Goal: Task Accomplishment & Management: Manage account settings

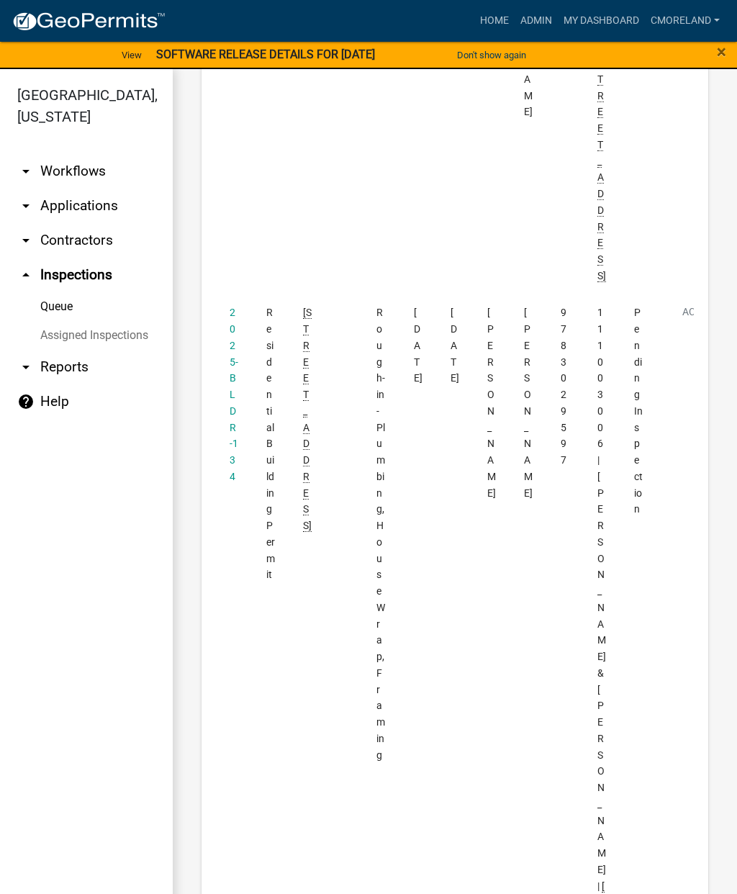
scroll to position [1877, 0]
click at [235, 306] on link "2025-BLDR-134" at bounding box center [234, 394] width 9 height 176
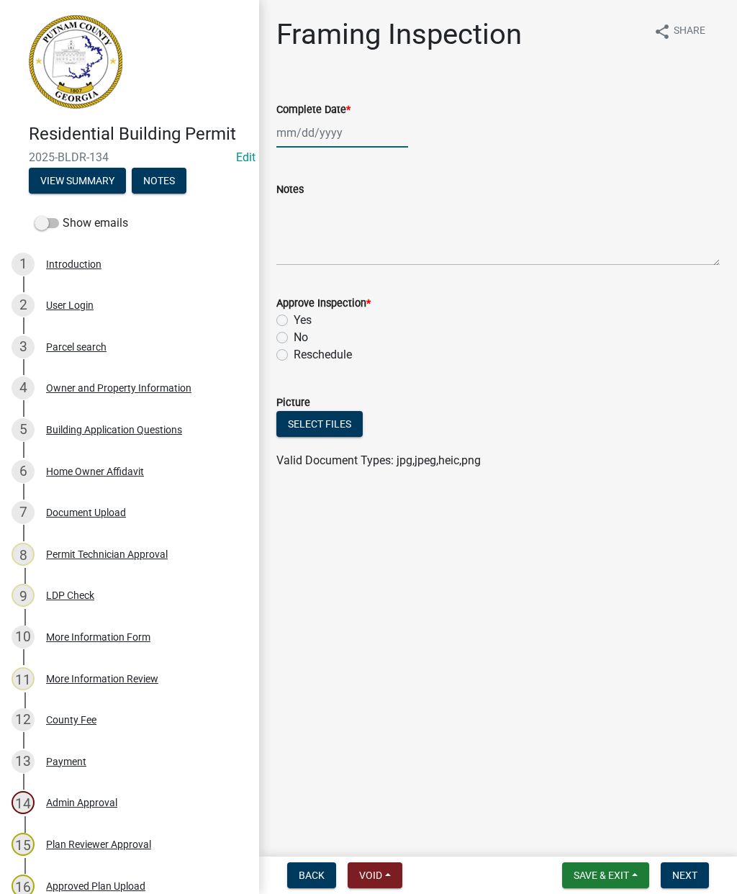
click at [321, 139] on div at bounding box center [342, 133] width 132 height 30
select select "9"
select select "2025"
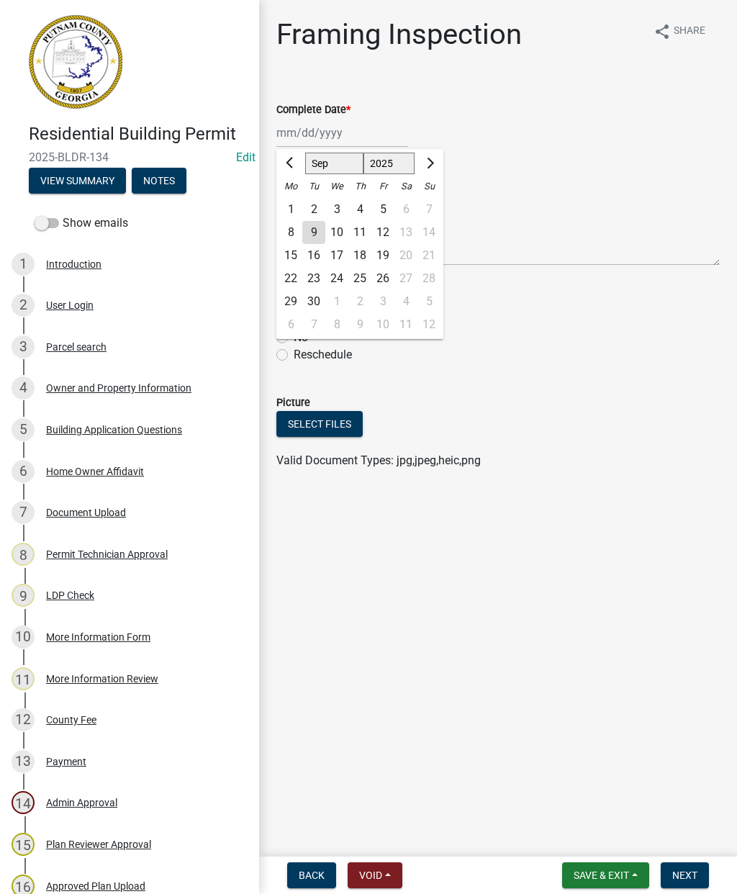
click at [315, 233] on div "9" at bounding box center [313, 232] width 23 height 23
type input "[DATE]"
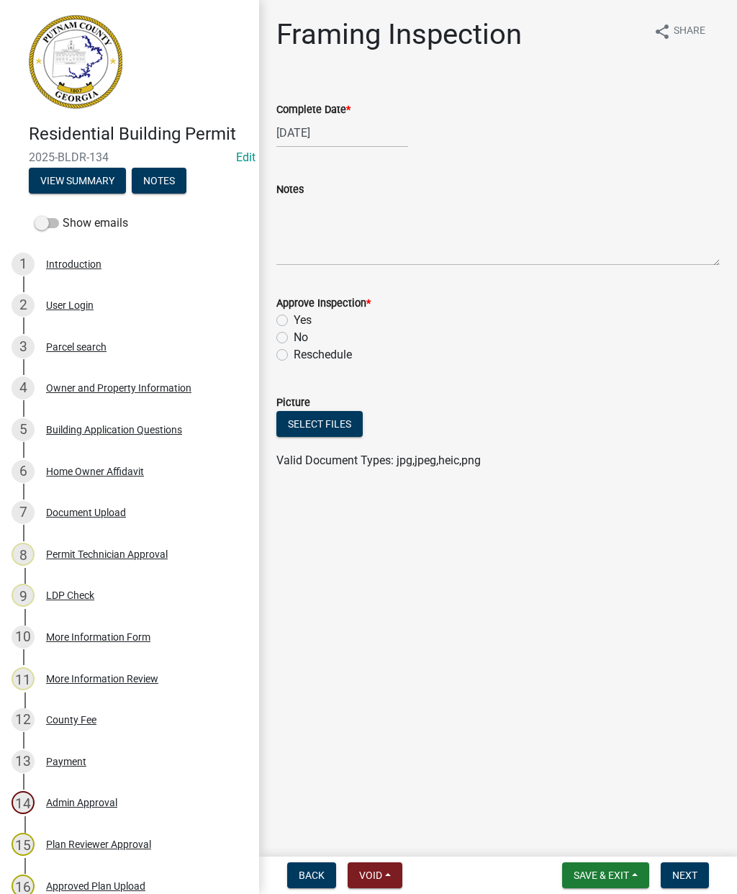
click at [294, 322] on label "Yes" at bounding box center [303, 320] width 18 height 17
click at [294, 321] on input "Yes" at bounding box center [298, 316] width 9 height 9
radio input "true"
click at [693, 886] on button "Next" at bounding box center [685, 875] width 48 height 26
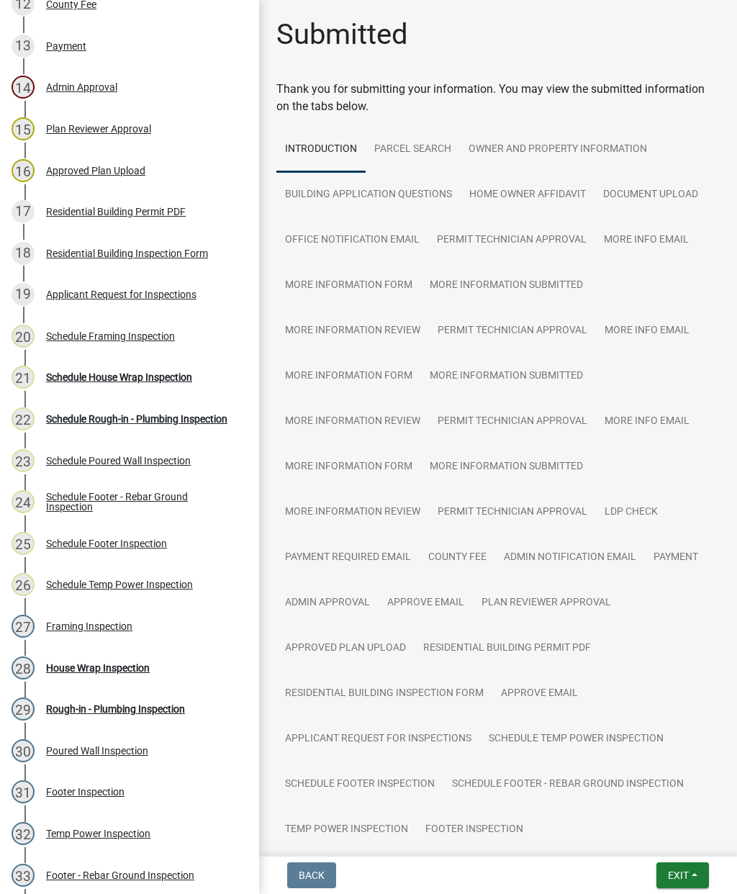
scroll to position [716, 0]
click at [114, 376] on div "Schedule House Wrap Inspection" at bounding box center [119, 376] width 146 height 10
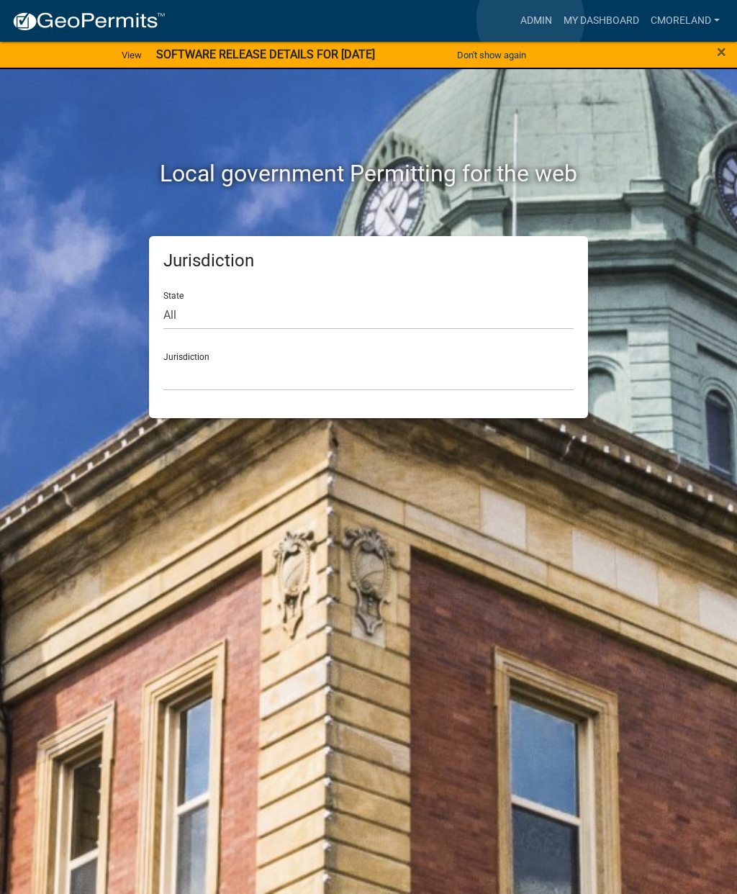
click at [531, 20] on link "Admin" at bounding box center [536, 20] width 43 height 27
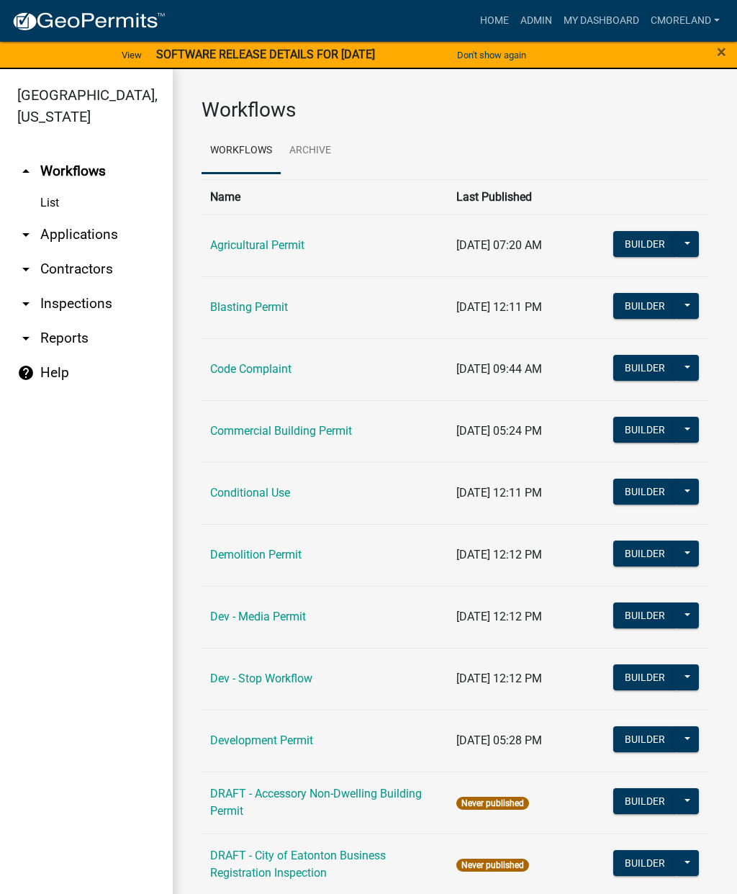
click at [81, 225] on link "arrow_drop_down Applications" at bounding box center [86, 234] width 173 height 35
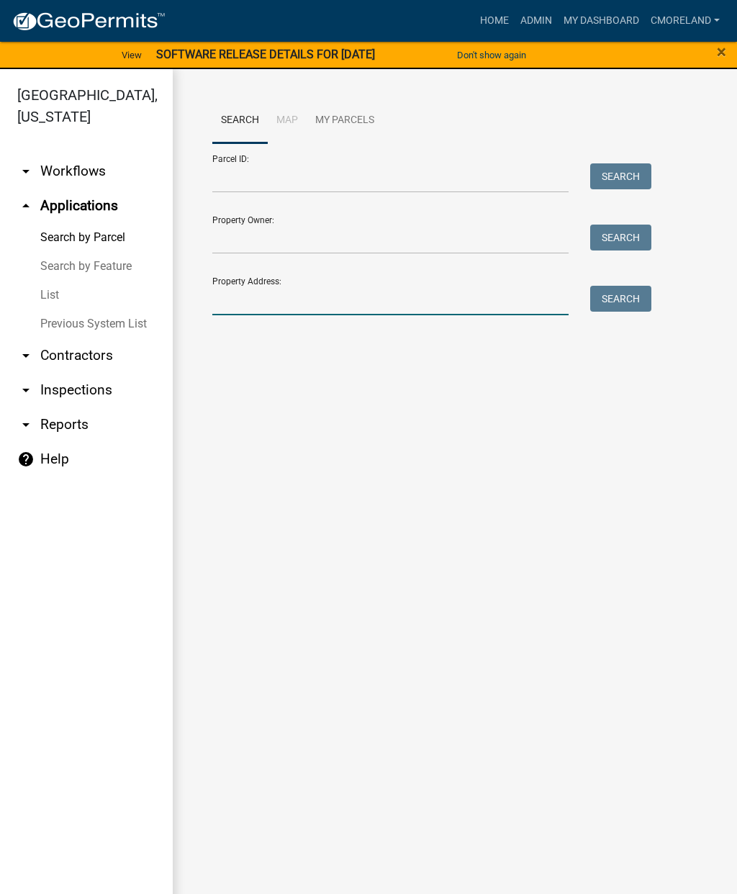
click at [240, 296] on input "Property Address:" at bounding box center [390, 301] width 356 height 30
type input "132 Harmony farms orchard"
click at [630, 303] on button "Search" at bounding box center [620, 299] width 61 height 26
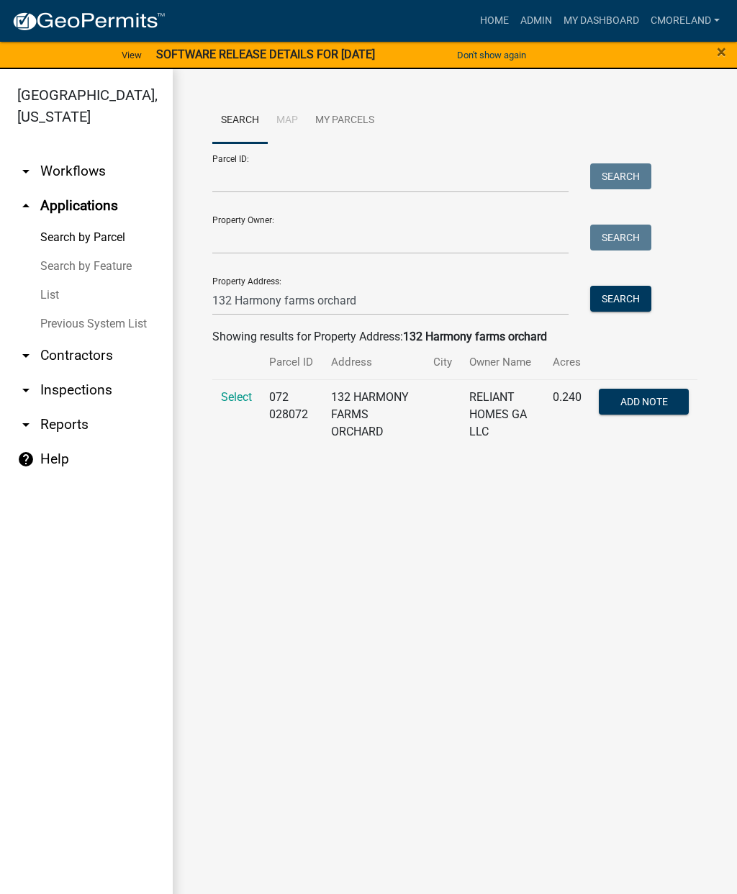
click at [235, 404] on span "Select" at bounding box center [236, 397] width 31 height 14
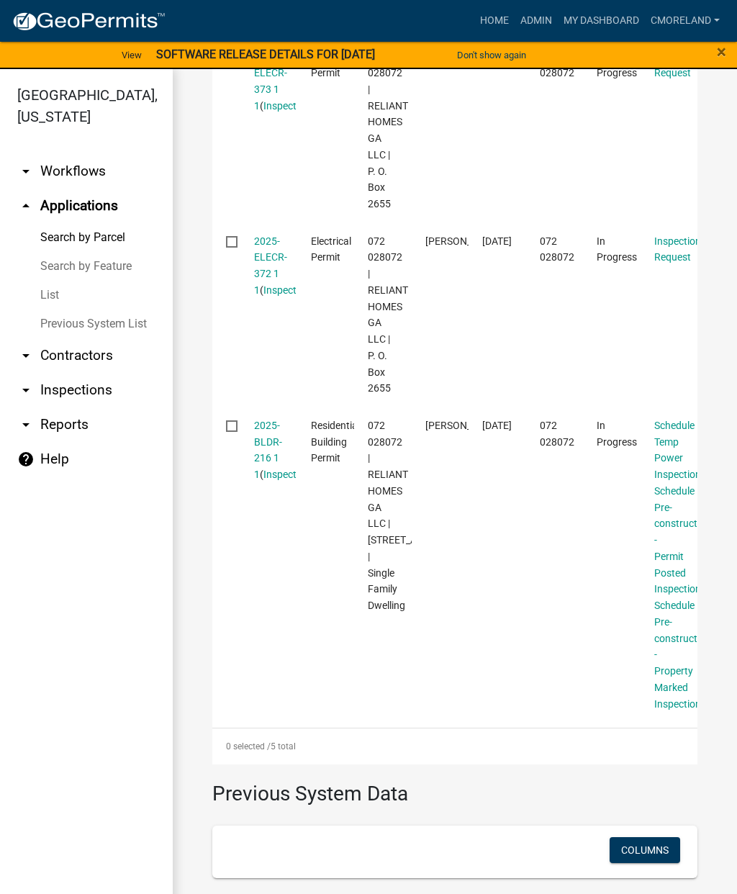
scroll to position [928, 0]
click at [99, 385] on link "arrow_drop_down Inspections" at bounding box center [86, 390] width 173 height 35
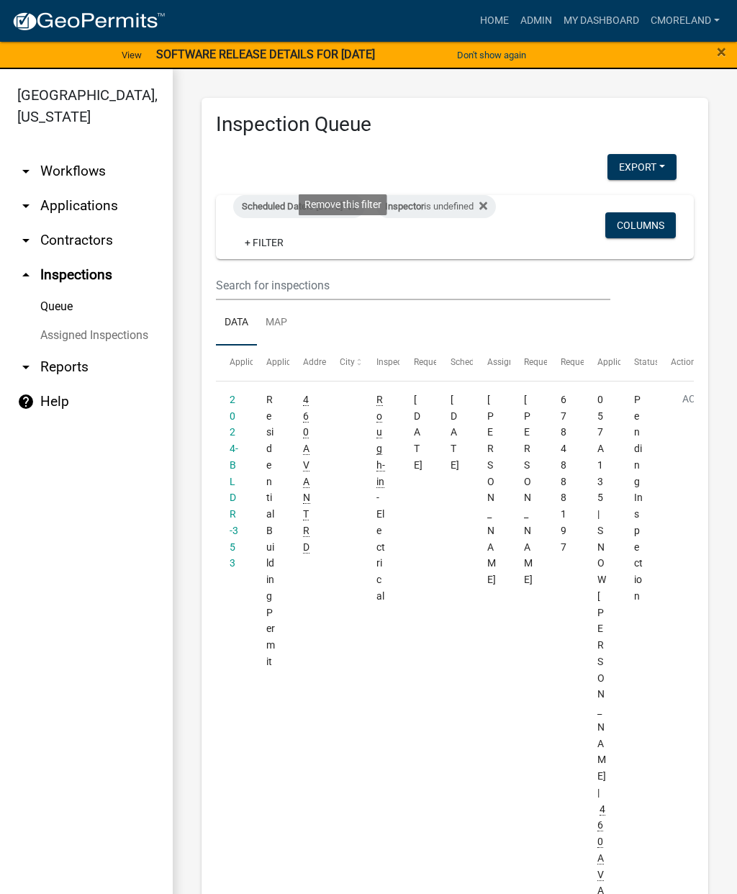
click at [479, 209] on icon at bounding box center [483, 206] width 8 height 8
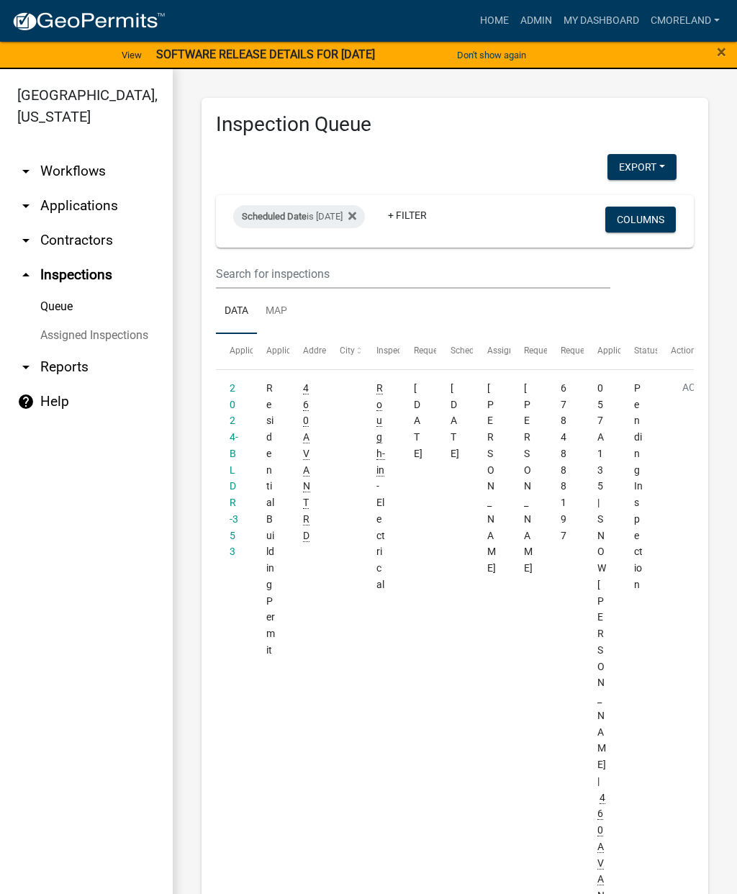
click at [356, 206] on fa-icon at bounding box center [350, 216] width 14 height 23
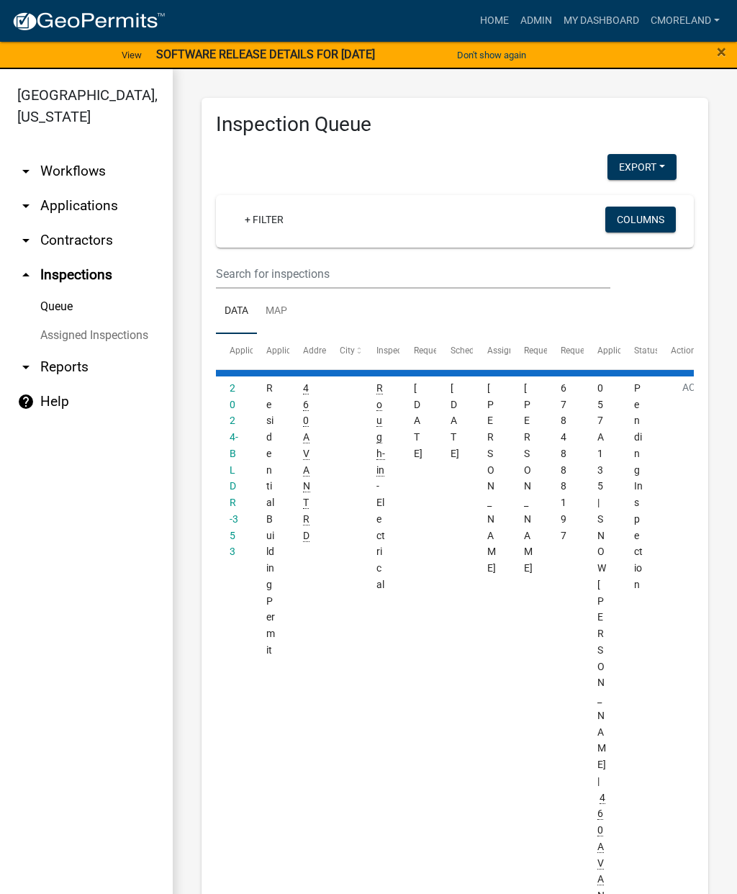
select select "2: 50"
click at [255, 256] on wm-filter-builder "+ Filter Columns" at bounding box center [455, 242] width 478 height 94
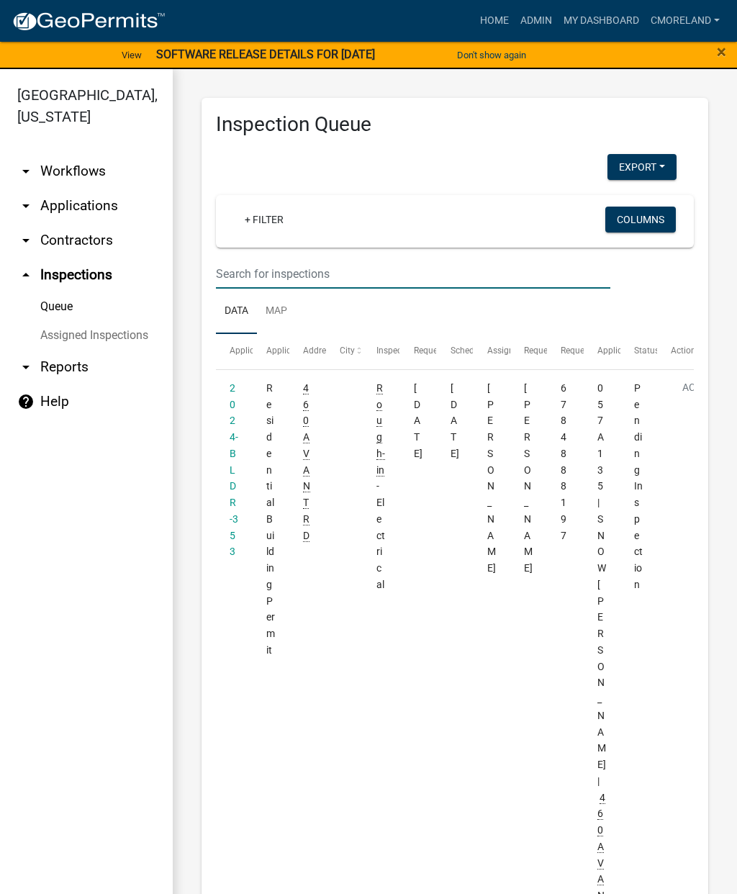
click at [257, 270] on input "text" at bounding box center [413, 274] width 394 height 30
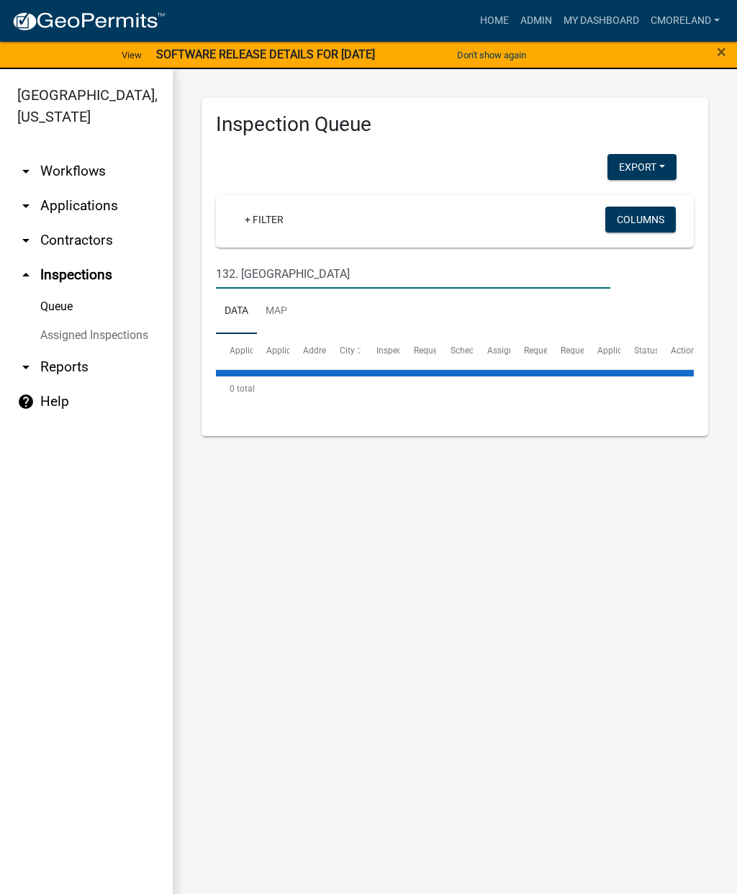
click at [342, 274] on input "132. [GEOGRAPHIC_DATA]" at bounding box center [413, 274] width 394 height 30
click at [563, 269] on input "132. [GEOGRAPHIC_DATA]" at bounding box center [413, 274] width 394 height 30
click at [576, 263] on input "132. [GEOGRAPHIC_DATA]" at bounding box center [413, 274] width 394 height 30
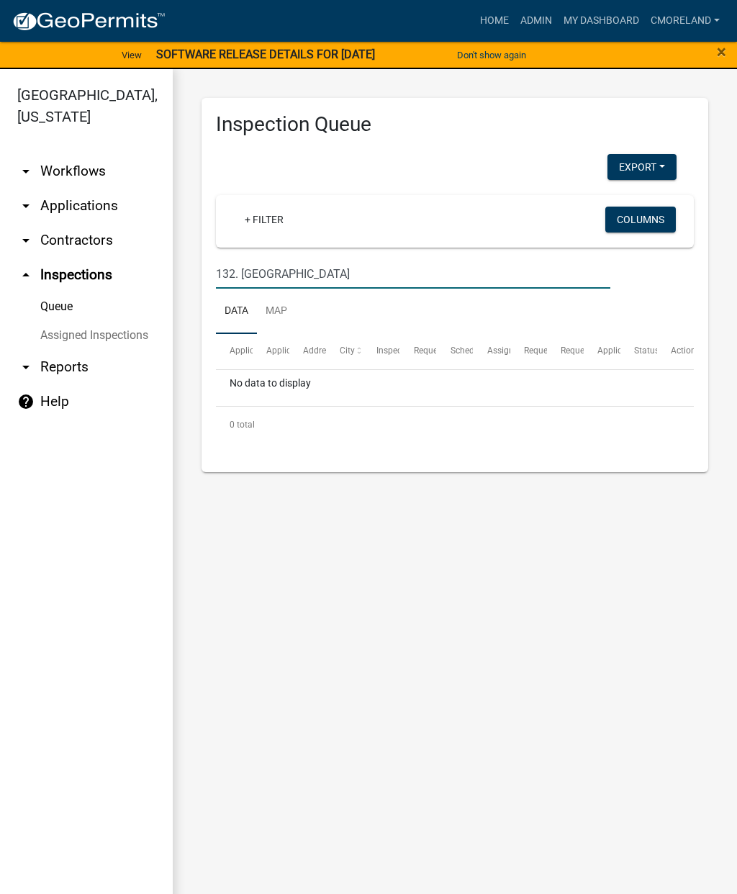
click at [240, 277] on input "132. [GEOGRAPHIC_DATA]" at bounding box center [413, 274] width 394 height 30
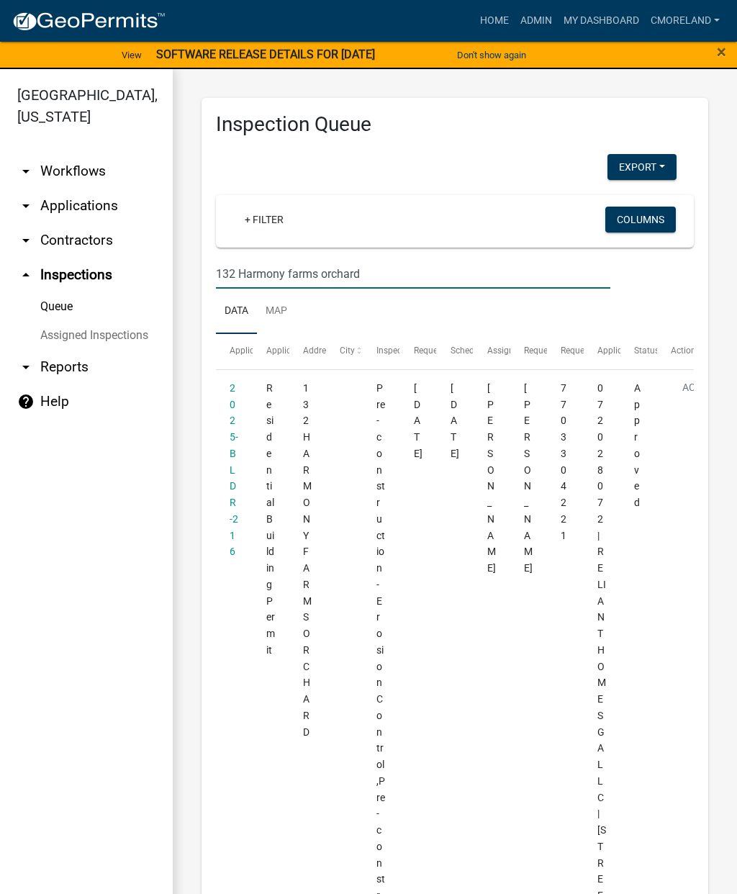
type input "132 Harmony farms orchard"
click at [107, 494] on ul "arrow_drop_down Workflows List arrow_drop_down Applications Search by Parcel Se…" at bounding box center [86, 527] width 173 height 769
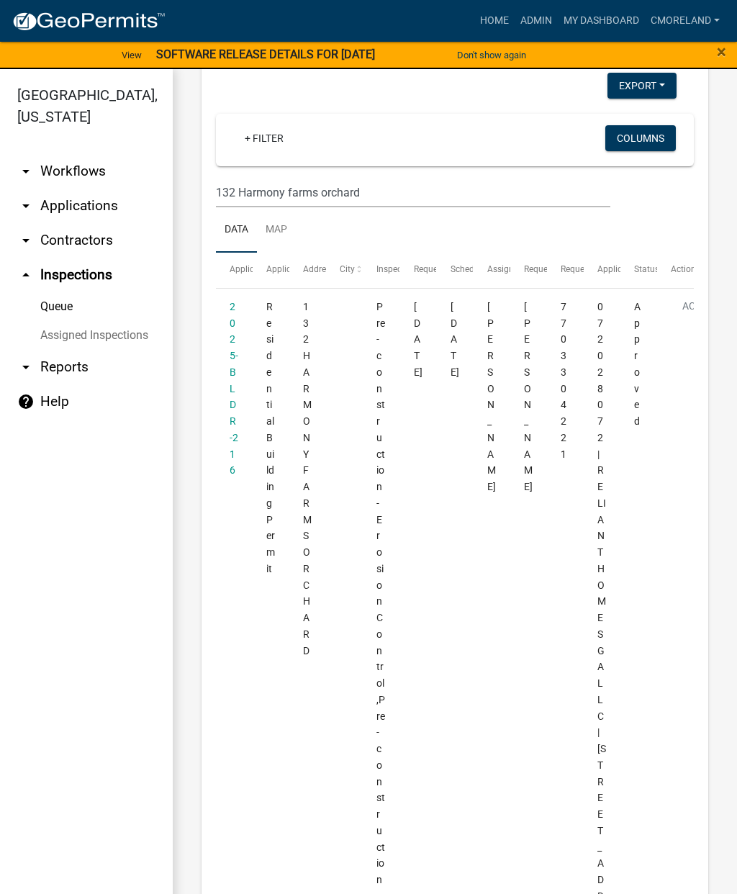
scroll to position [69, 0]
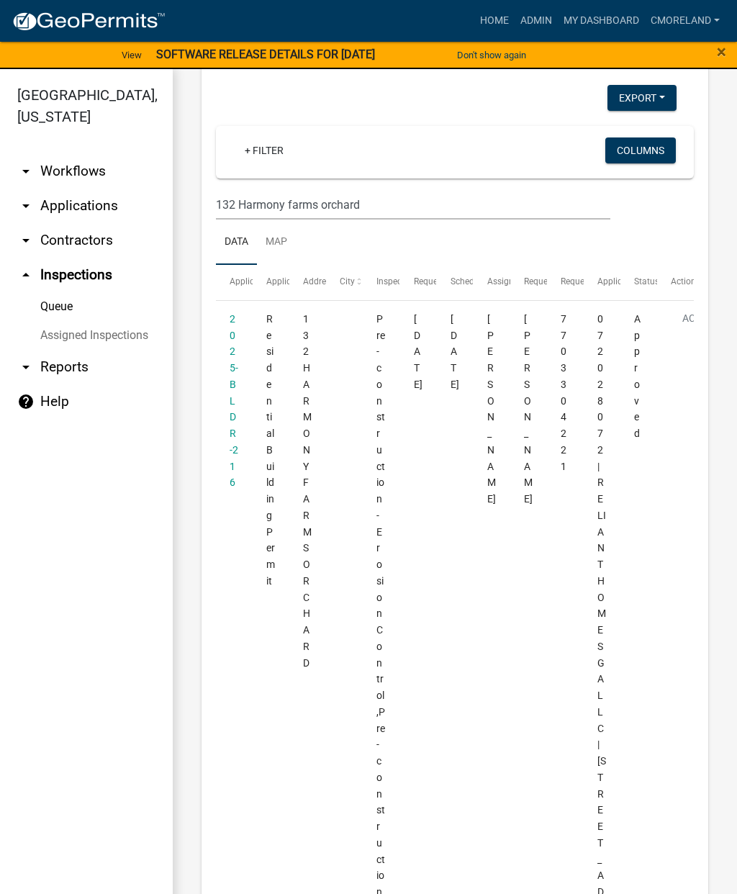
click at [233, 371] on link "2025-BLDR-216" at bounding box center [234, 401] width 9 height 176
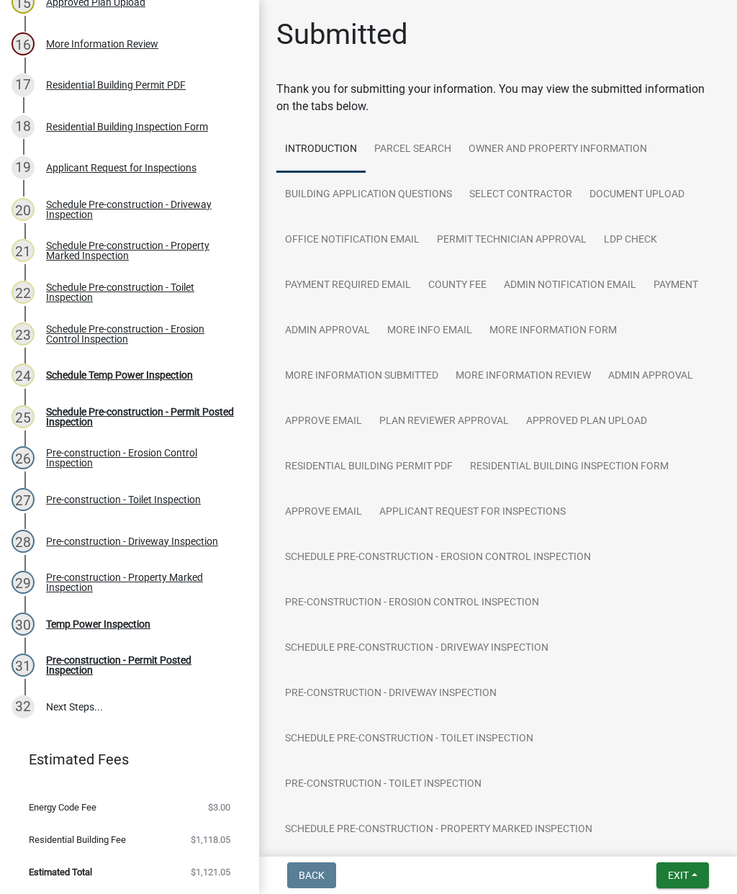
scroll to position [841, 0]
click at [109, 418] on div "Schedule Pre-construction - Permit Posted Inspection" at bounding box center [141, 417] width 190 height 20
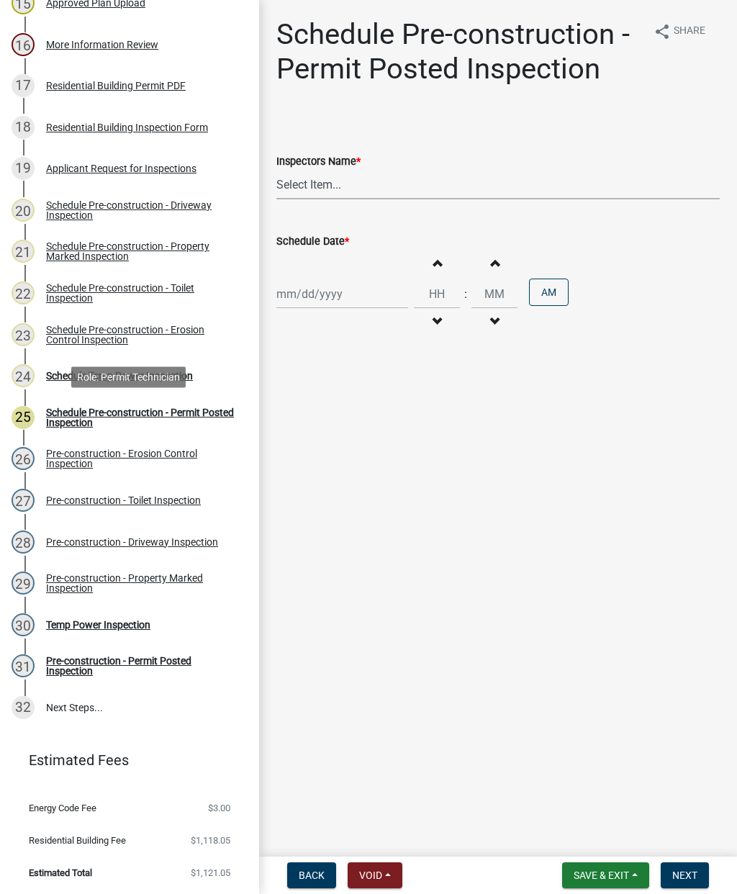
click at [316, 181] on select "Select Item... mrivera ([PERSON_NAME]) [PERSON_NAME] ([PERSON_NAME] ([PERSON_NA…" at bounding box center [497, 185] width 443 height 30
select select "07642ab0-564c-47bb-824b-0ccf2da83593"
click at [311, 293] on div at bounding box center [342, 294] width 132 height 30
select select "9"
select select "2025"
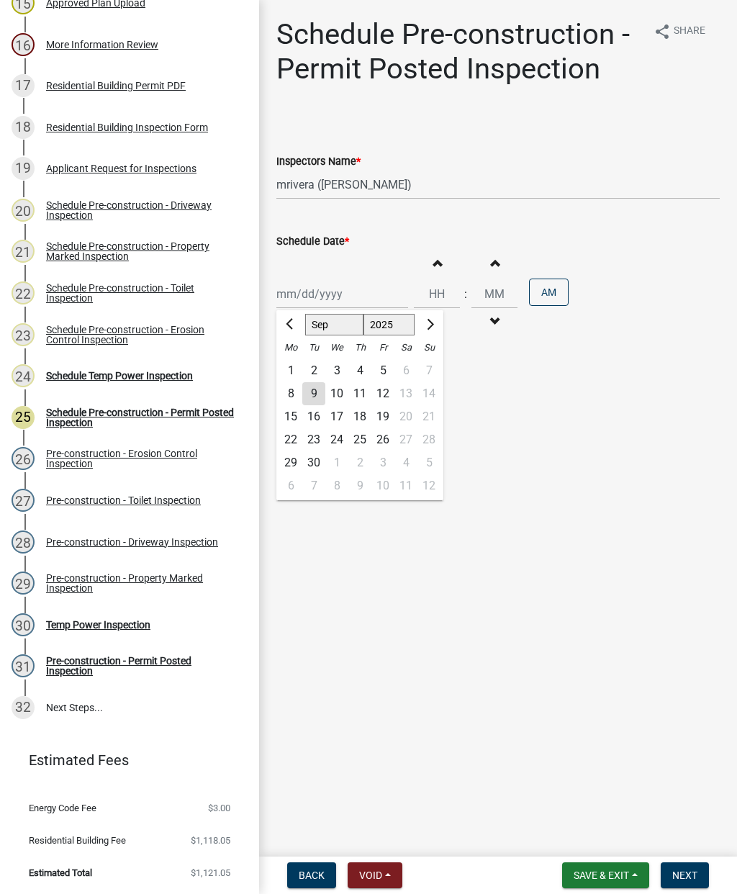
click at [335, 366] on div "3" at bounding box center [336, 370] width 23 height 23
type input "[DATE]"
click at [683, 873] on span "Next" at bounding box center [684, 875] width 25 height 12
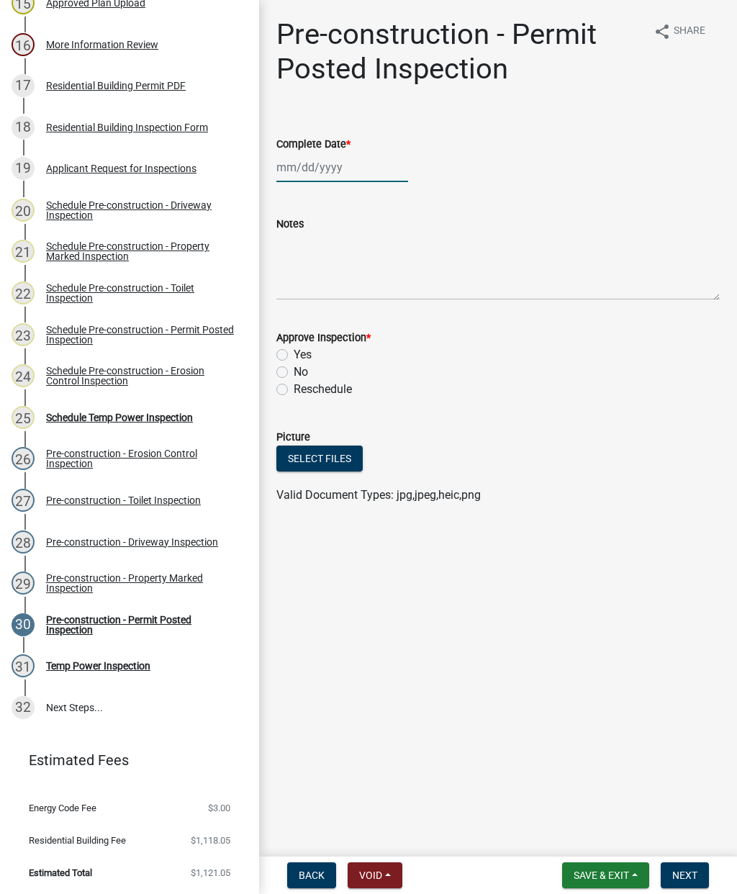
click at [303, 168] on div at bounding box center [342, 168] width 132 height 30
select select "9"
select select "2025"
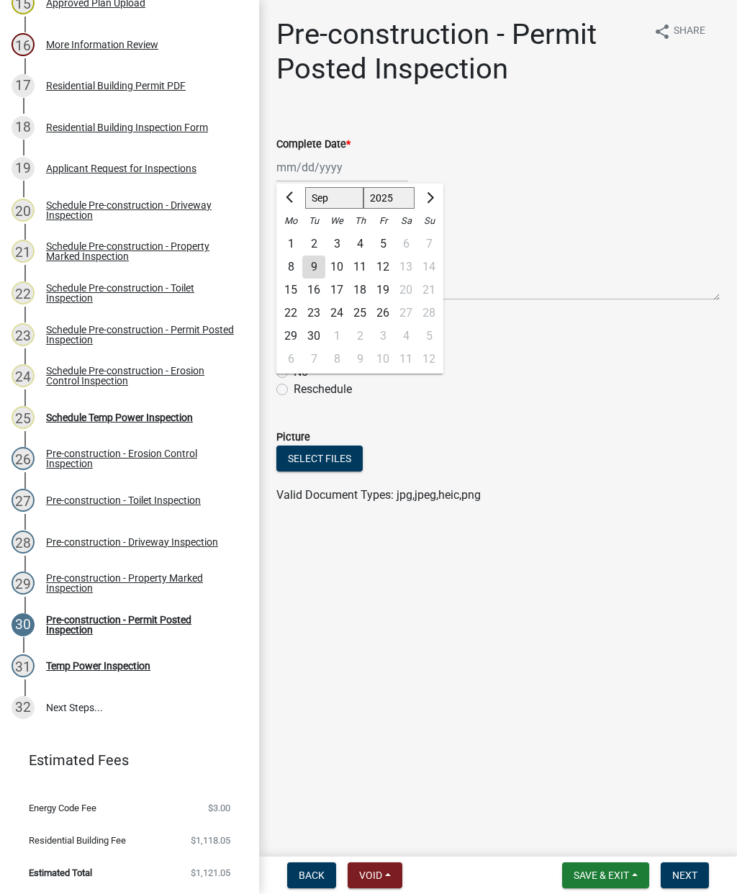
click at [330, 238] on div "3" at bounding box center [336, 243] width 23 height 23
type input "[DATE]"
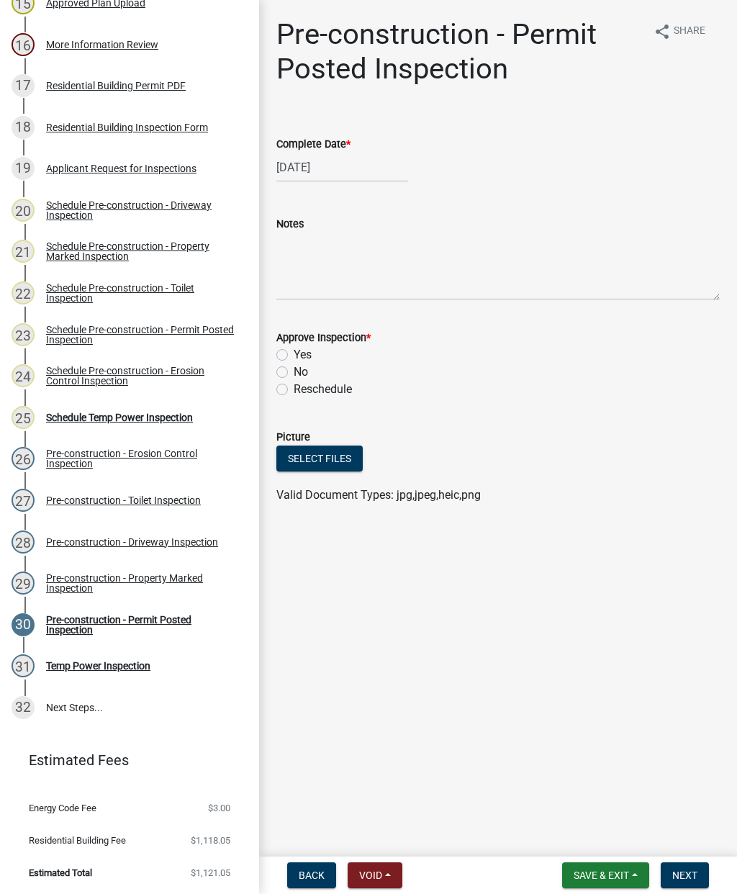
click at [294, 357] on label "Yes" at bounding box center [303, 354] width 18 height 17
click at [294, 356] on input "Yes" at bounding box center [298, 350] width 9 height 9
radio input "true"
click at [682, 871] on span "Next" at bounding box center [684, 875] width 25 height 12
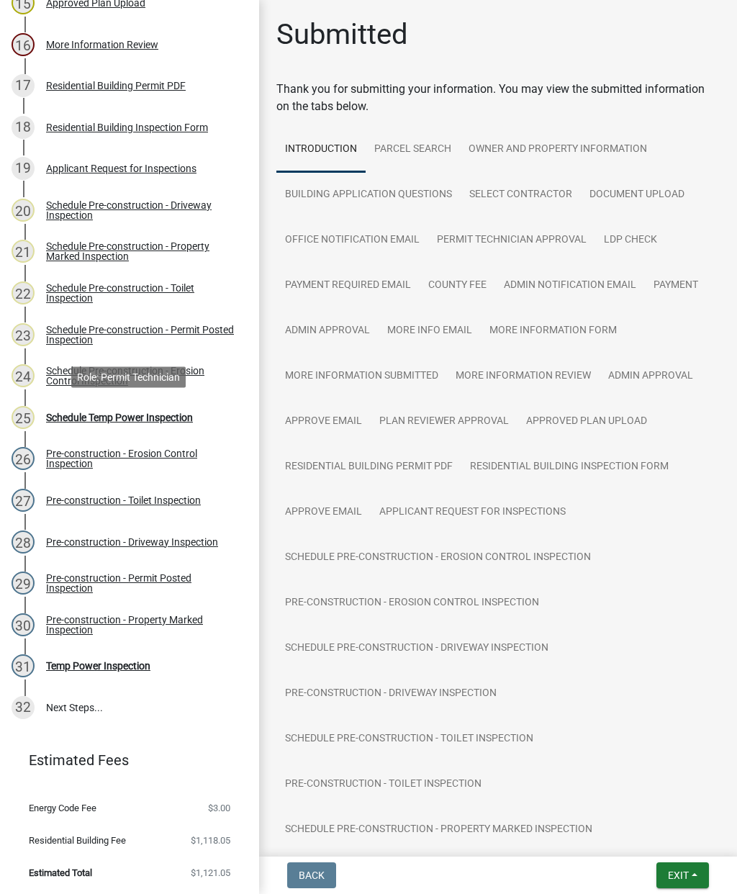
click at [107, 425] on div "25 Schedule Temp Power Inspection" at bounding box center [124, 417] width 225 height 23
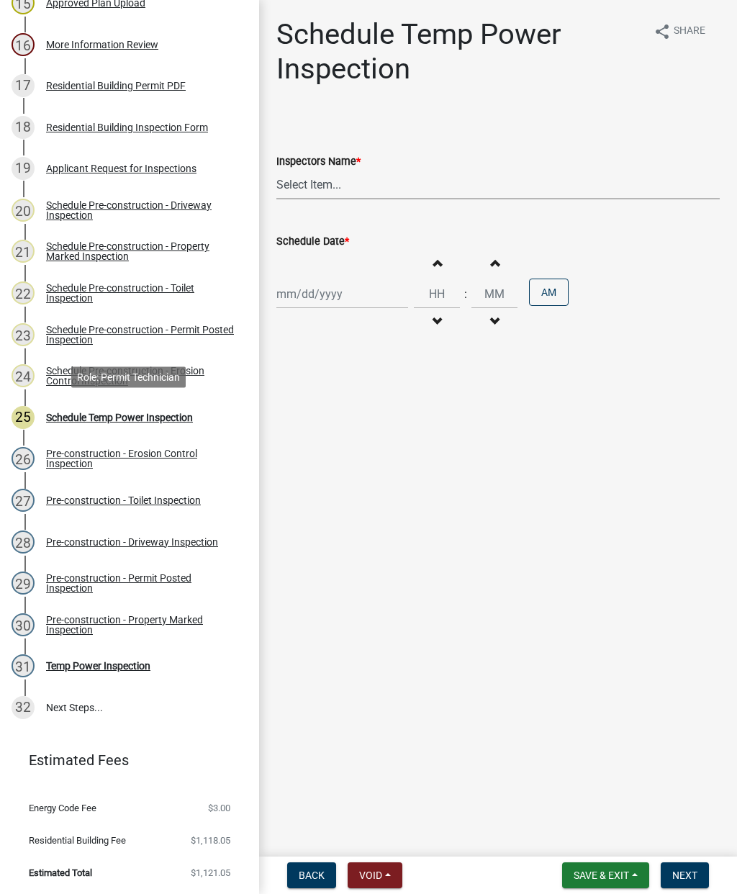
click at [320, 188] on select "Select Item... mrivera ([PERSON_NAME]) [PERSON_NAME] ([PERSON_NAME] ([PERSON_NA…" at bounding box center [497, 185] width 443 height 30
select select "07642ab0-564c-47bb-824b-0ccf2da83593"
click at [312, 288] on div at bounding box center [342, 294] width 132 height 30
select select "9"
select select "2025"
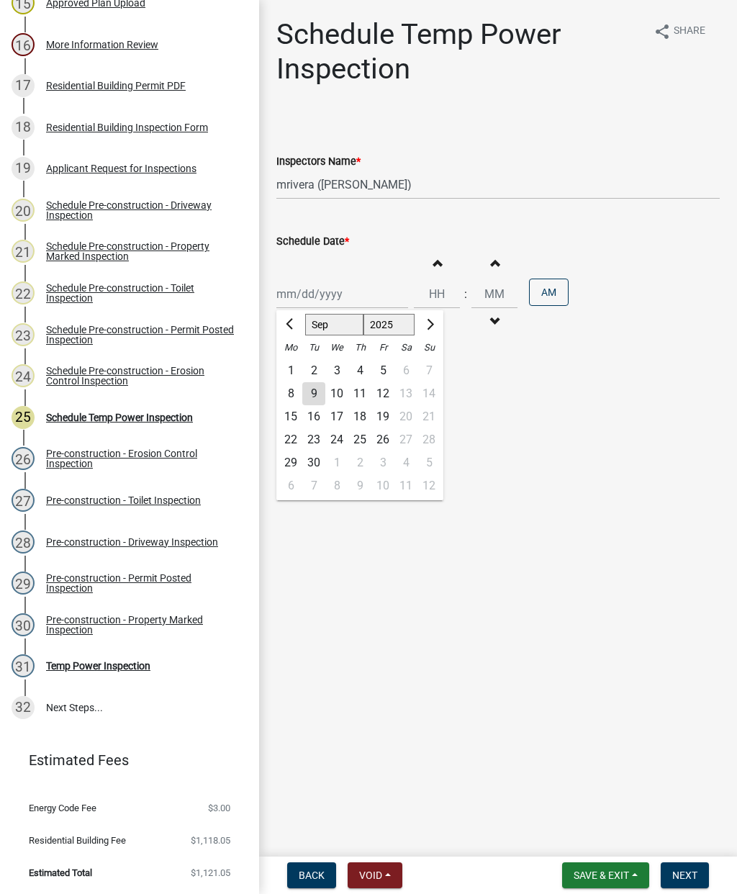
click at [333, 369] on div "3" at bounding box center [336, 370] width 23 height 23
type input "[DATE]"
click at [687, 878] on span "Next" at bounding box center [684, 875] width 25 height 12
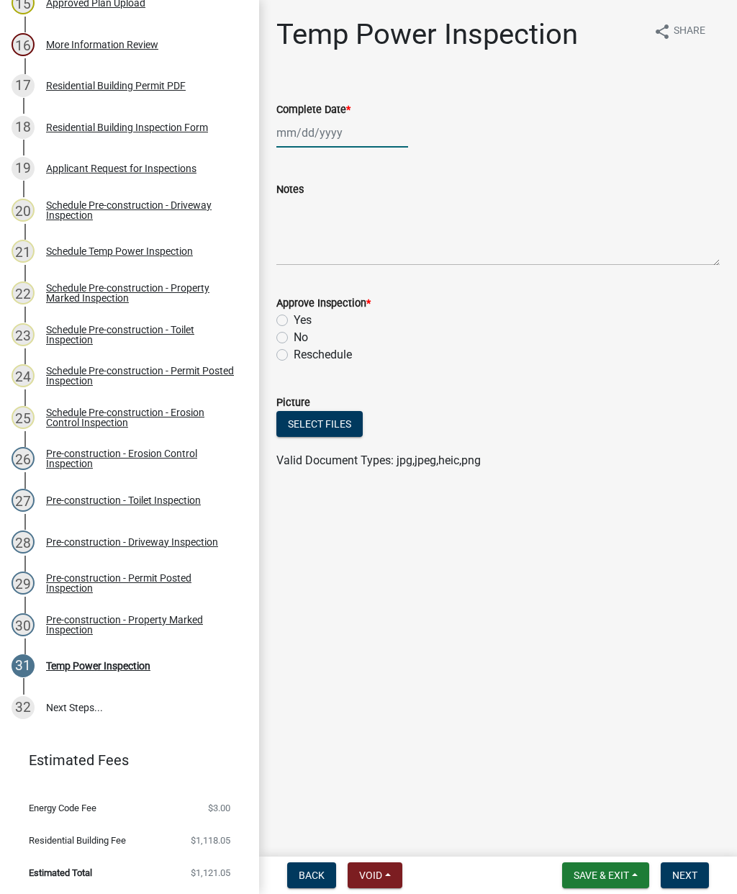
click at [302, 135] on div at bounding box center [342, 133] width 132 height 30
select select "9"
select select "2025"
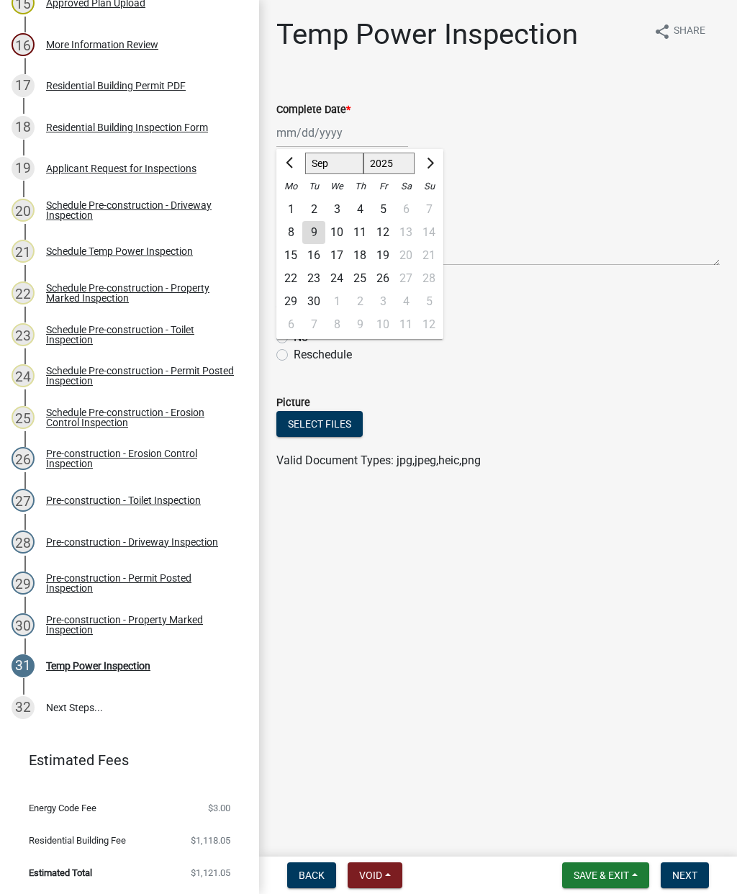
click at [331, 207] on div "3" at bounding box center [336, 209] width 23 height 23
type input "[DATE]"
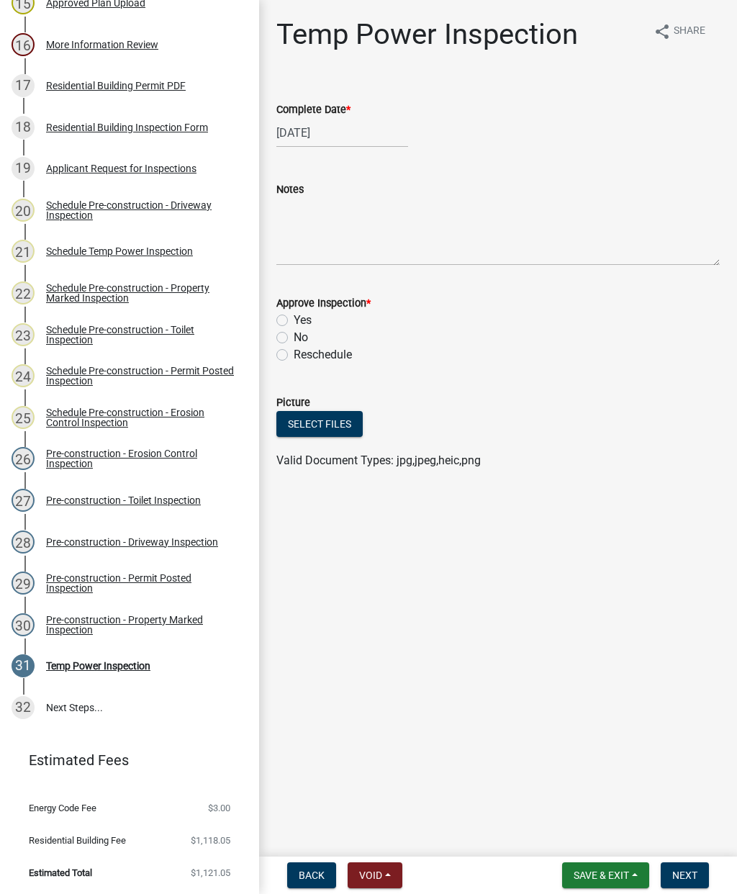
click at [294, 321] on label "Yes" at bounding box center [303, 320] width 18 height 17
click at [294, 321] on input "Yes" at bounding box center [298, 316] width 9 height 9
radio input "true"
click at [694, 872] on span "Next" at bounding box center [684, 875] width 25 height 12
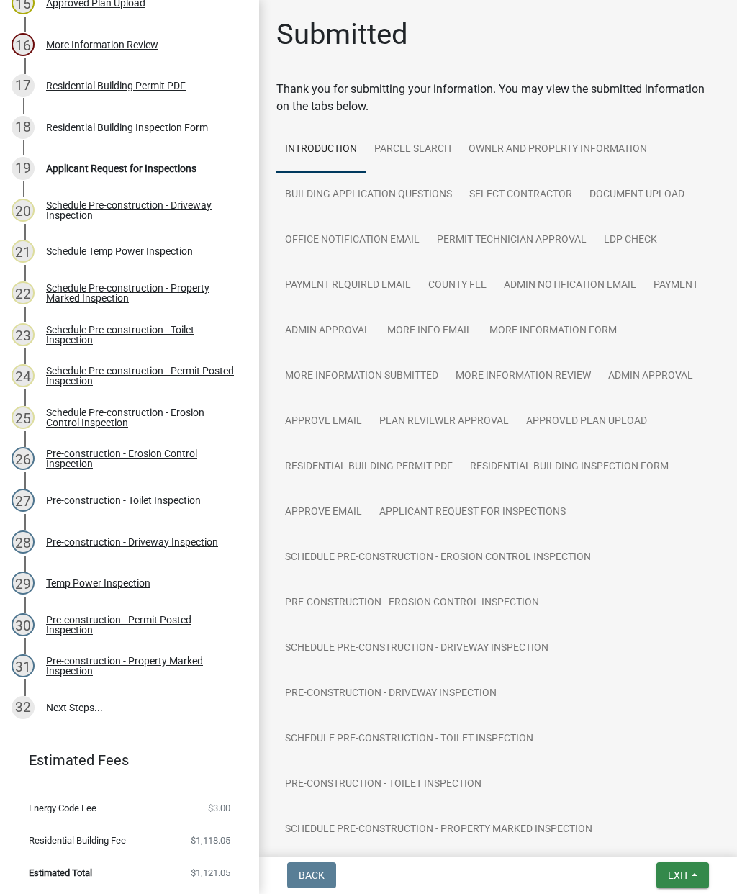
click at [672, 872] on span "Exit" at bounding box center [678, 875] width 21 height 12
click at [648, 845] on button "Save & Exit" at bounding box center [652, 838] width 115 height 35
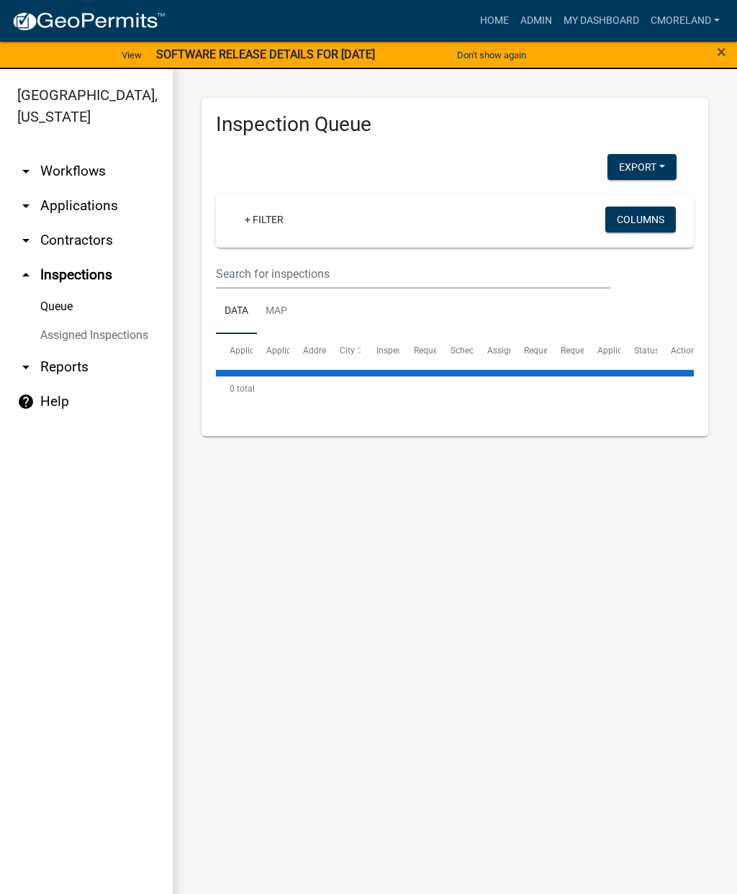
select select "2: 50"
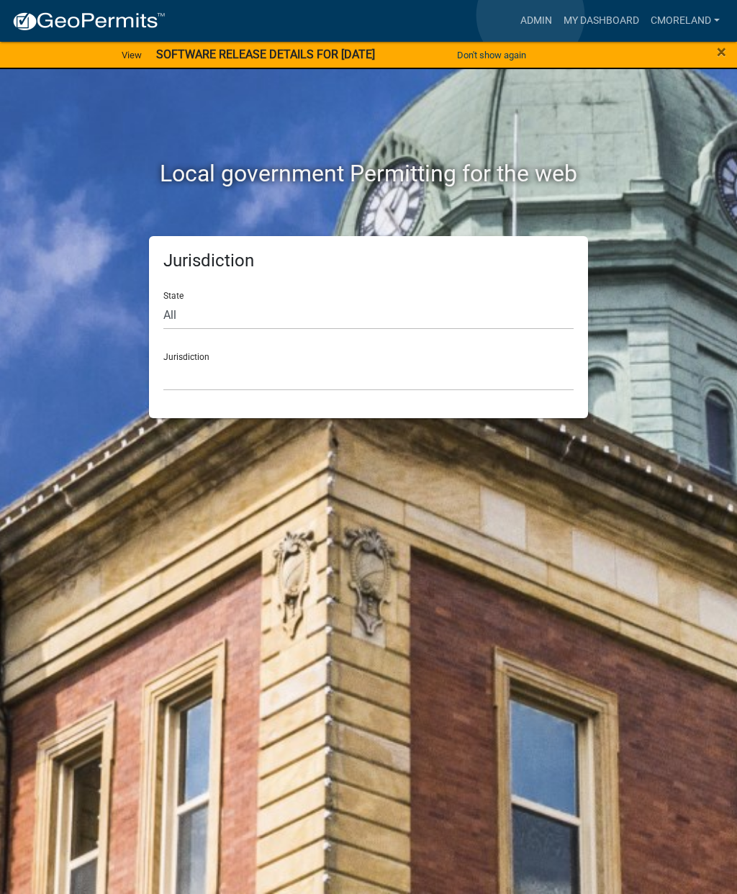
click at [530, 16] on link "Admin" at bounding box center [536, 20] width 43 height 27
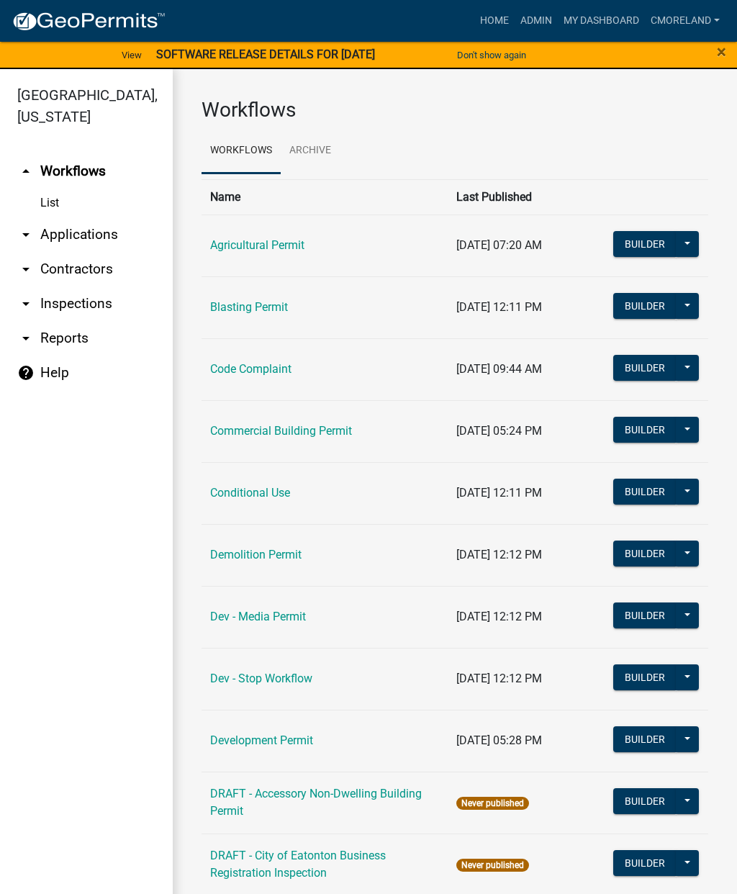
click at [92, 297] on link "arrow_drop_down Inspections" at bounding box center [86, 303] width 173 height 35
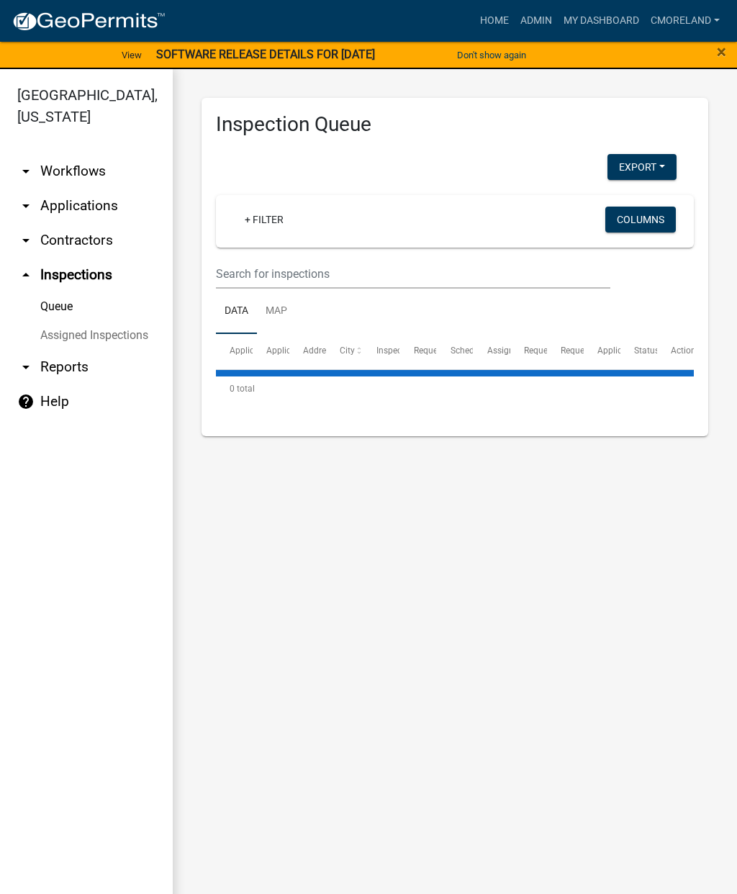
select select "2: 50"
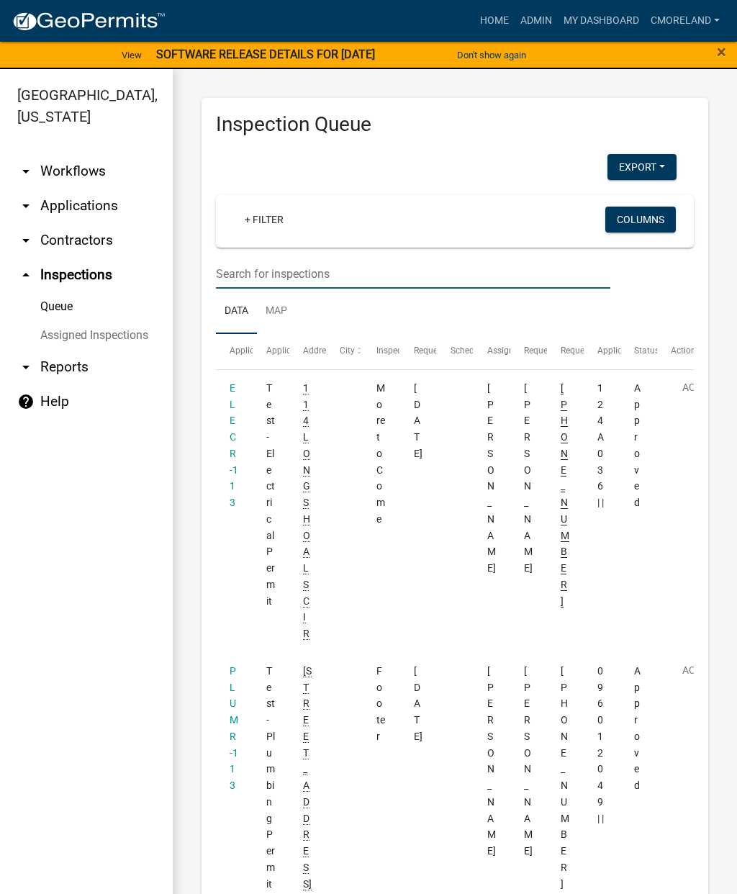
click at [290, 266] on input "text" at bounding box center [413, 274] width 394 height 30
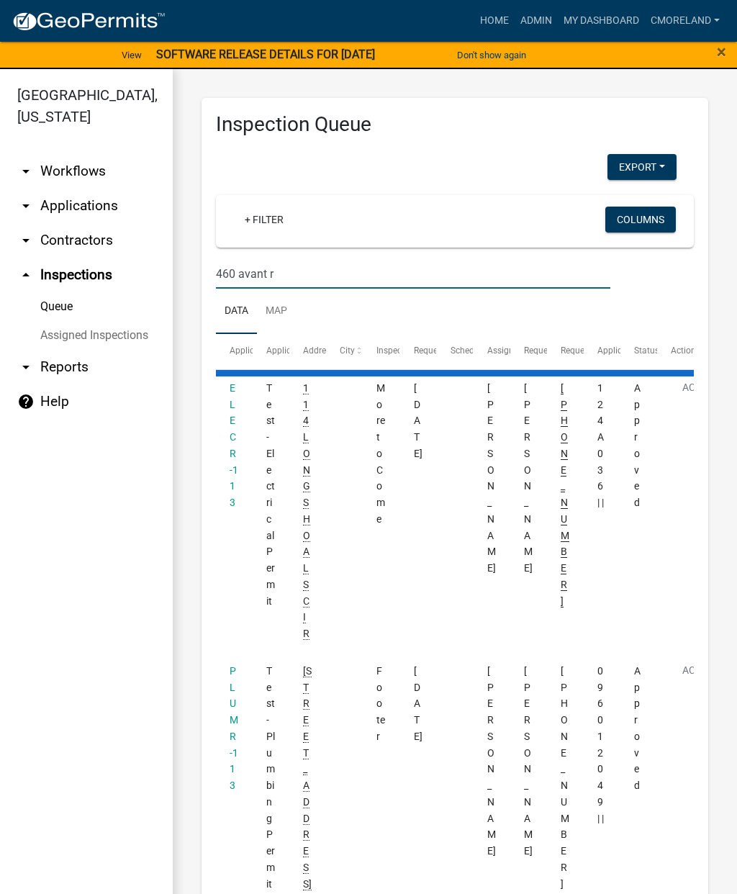
type input "460 avant rd"
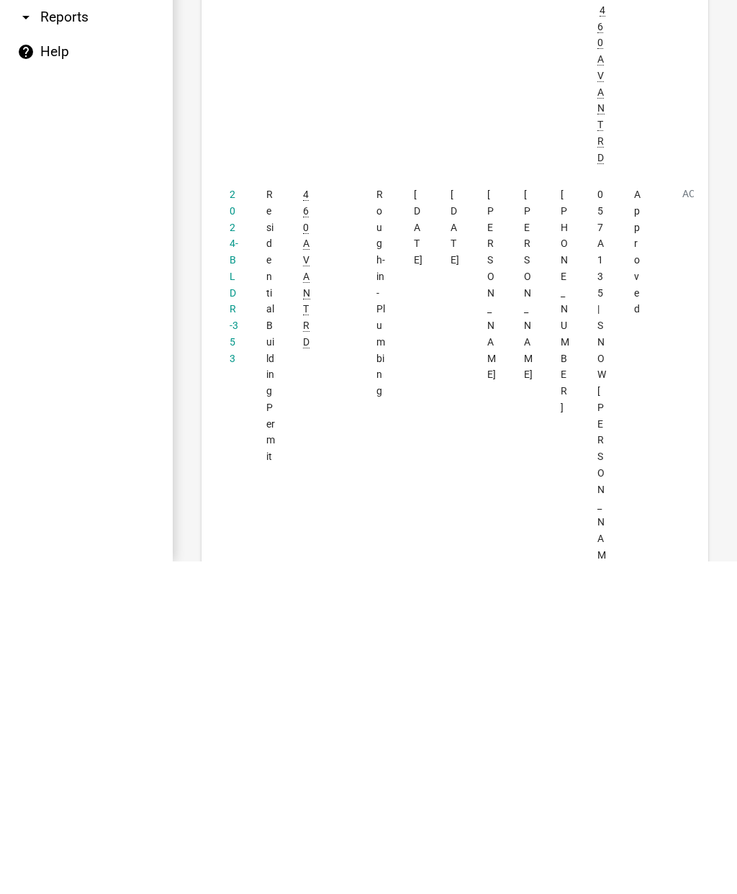
scroll to position [2213, 0]
